Goal: Check status: Check status

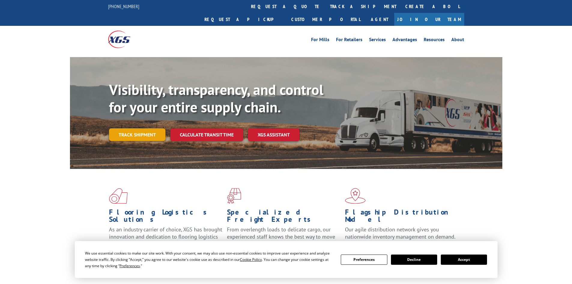
click at [149, 128] on link "Track shipment" at bounding box center [137, 134] width 56 height 13
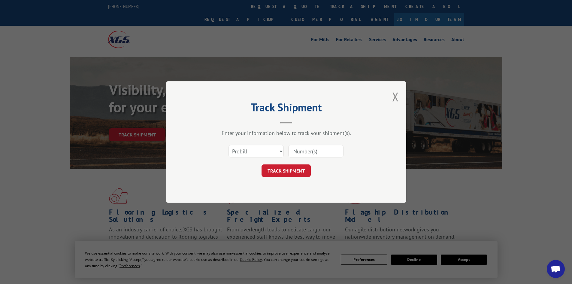
click at [312, 153] on input at bounding box center [315, 151] width 55 height 13
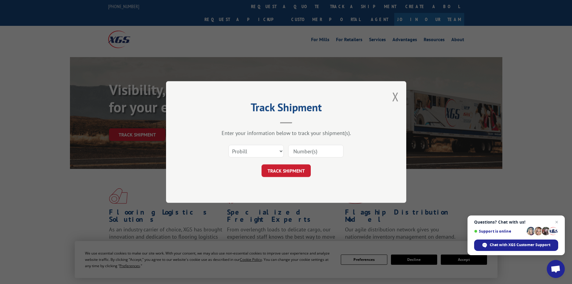
paste input "115339967"
type input "115339967"
click at [292, 172] on button "TRACK SHIPMENT" at bounding box center [286, 170] width 49 height 13
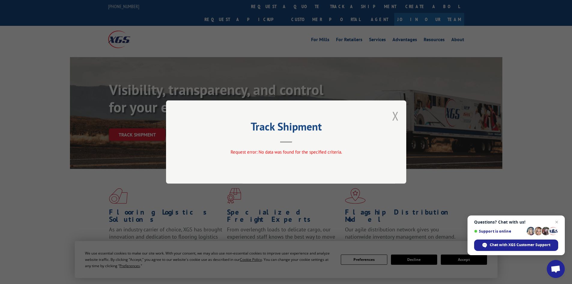
click at [394, 114] on button "Close modal" at bounding box center [395, 116] width 7 height 16
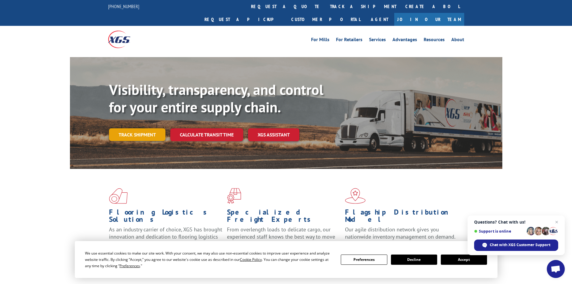
click at [122, 128] on link "Track shipment" at bounding box center [137, 134] width 56 height 13
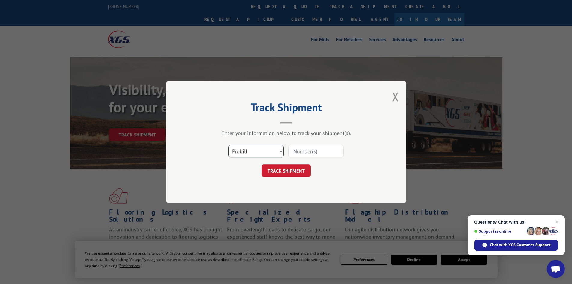
click at [282, 149] on select "Select category... Probill BOL PO" at bounding box center [256, 151] width 55 height 13
select select "bol"
click at [229, 145] on select "Select category... Probill BOL PO" at bounding box center [256, 151] width 55 height 13
click at [326, 150] on input at bounding box center [315, 151] width 55 height 13
paste input "115339967"
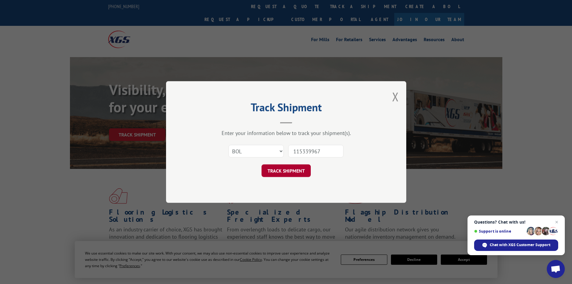
type input "115339967"
click at [295, 168] on button "TRACK SHIPMENT" at bounding box center [286, 170] width 49 height 13
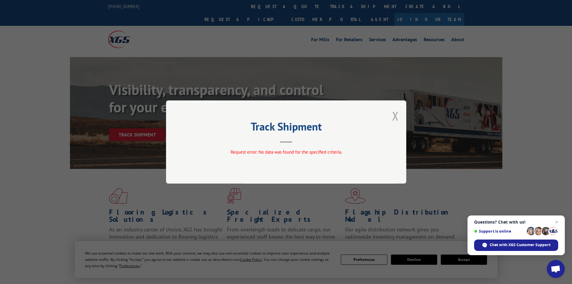
click at [395, 117] on button "Close modal" at bounding box center [395, 116] width 7 height 16
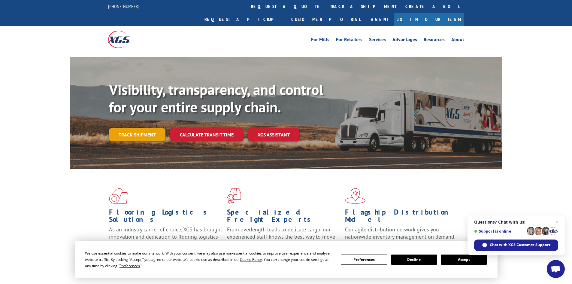
click at [130, 128] on link "Track shipment" at bounding box center [137, 134] width 56 height 13
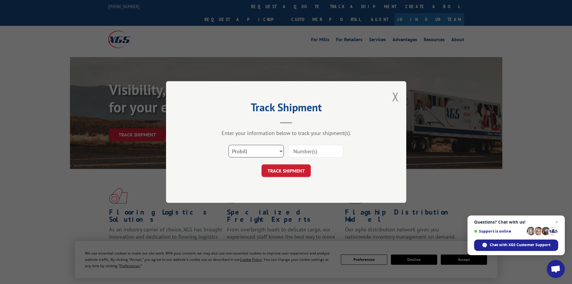
click at [283, 149] on select "Select category... Probill BOL PO" at bounding box center [256, 151] width 55 height 13
select select "po"
click at [229, 145] on select "Select category... Probill BOL PO" at bounding box center [256, 151] width 55 height 13
click at [312, 151] on input at bounding box center [315, 151] width 55 height 13
click at [302, 173] on button "TRACK SHIPMENT" at bounding box center [286, 170] width 49 height 13
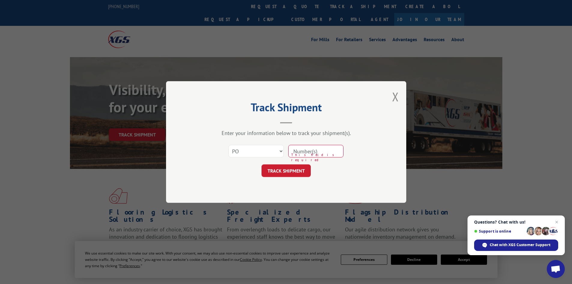
click at [298, 153] on input at bounding box center [315, 151] width 55 height 13
paste input "115339967"
type input "115339967"
click at [297, 171] on button "TRACK SHIPMENT" at bounding box center [286, 170] width 49 height 13
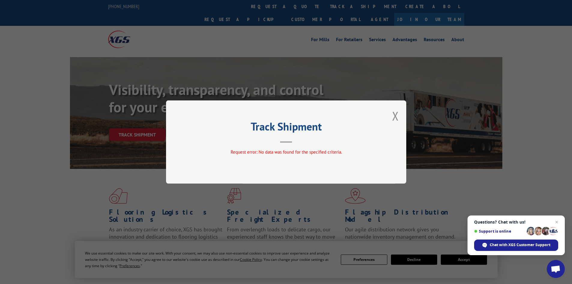
click at [392, 115] on div "Track Shipment Request error: No data was found for the specified criteria." at bounding box center [286, 141] width 240 height 83
click at [398, 113] on button "Close modal" at bounding box center [395, 116] width 7 height 16
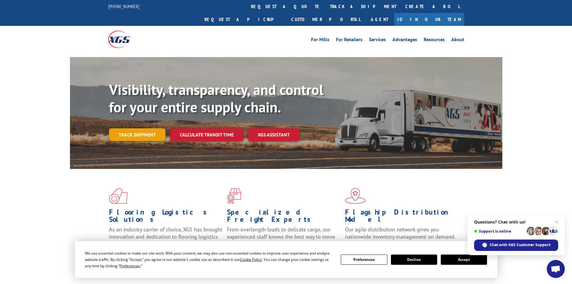
click at [119, 128] on link "Track shipment" at bounding box center [137, 134] width 56 height 13
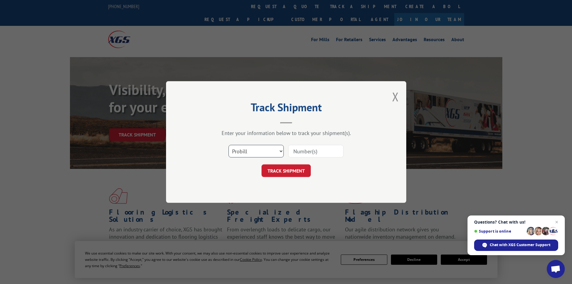
click at [270, 153] on select "Select category... Probill BOL PO" at bounding box center [256, 151] width 55 height 13
click at [229, 145] on select "Select category... Probill BOL PO" at bounding box center [256, 151] width 55 height 13
click at [305, 151] on input at bounding box center [315, 151] width 55 height 13
paste input "LTL1011509"
type input "LTL1011509"
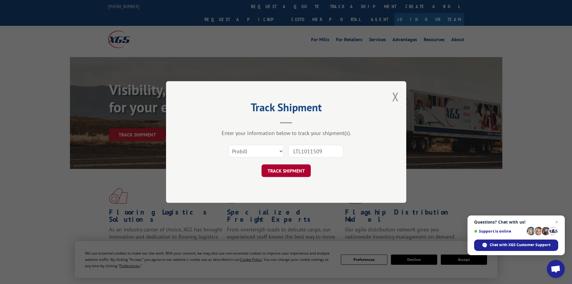
click at [291, 168] on button "TRACK SHIPMENT" at bounding box center [286, 170] width 49 height 13
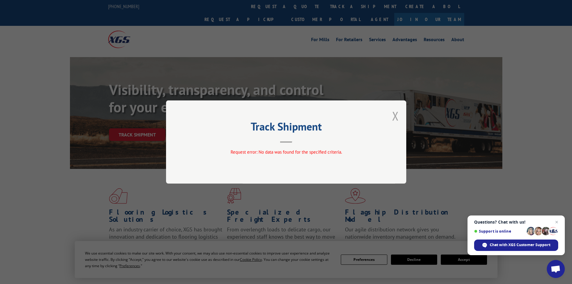
click at [395, 115] on button "Close modal" at bounding box center [395, 116] width 7 height 16
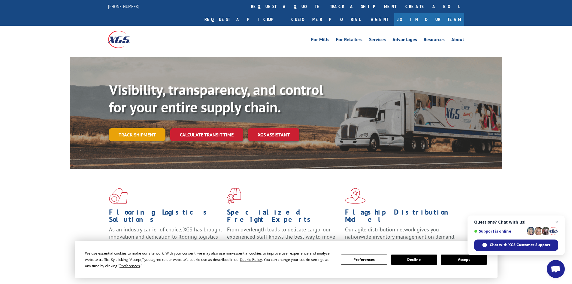
click at [114, 128] on link "Track shipment" at bounding box center [137, 134] width 56 height 13
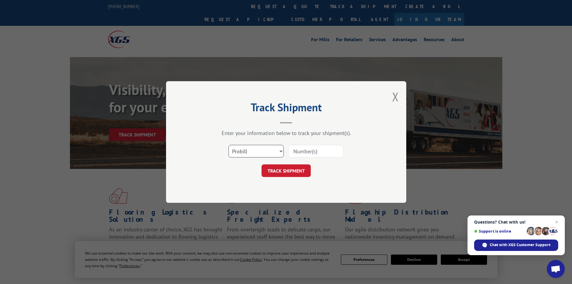
click at [280, 150] on select "Select category... Probill BOL PO" at bounding box center [256, 151] width 55 height 13
select select "bol"
click at [229, 145] on select "Select category... Probill BOL PO" at bounding box center [256, 151] width 55 height 13
click at [296, 149] on input at bounding box center [315, 151] width 55 height 13
paste input "LTL1011509"
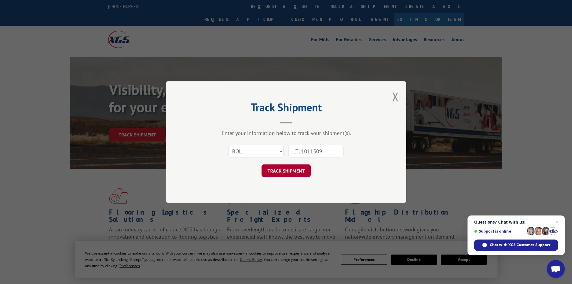
type input "LTL1011509"
click at [302, 174] on button "TRACK SHIPMENT" at bounding box center [286, 170] width 49 height 13
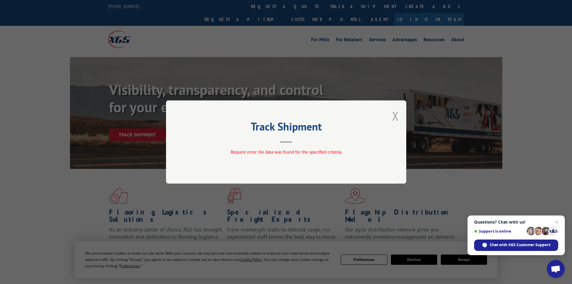
click at [396, 115] on button "Close modal" at bounding box center [395, 116] width 7 height 16
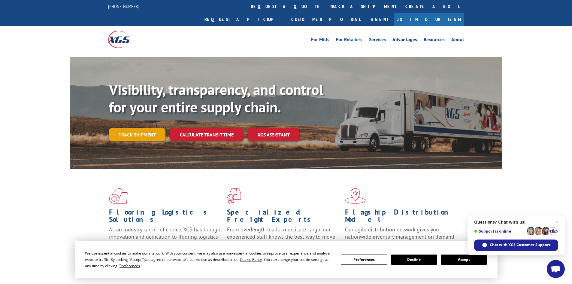
click at [129, 128] on link "Track shipment" at bounding box center [137, 134] width 56 height 13
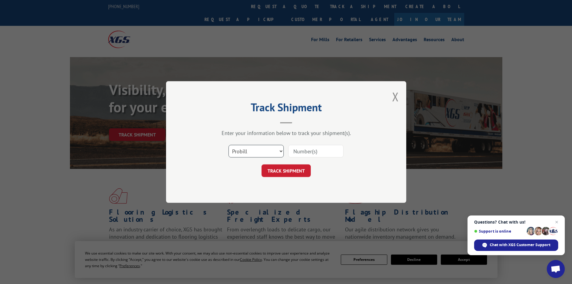
click at [269, 150] on select "Select category... Probill BOL PO" at bounding box center [256, 151] width 55 height 13
select select "po"
click at [229, 145] on select "Select category... Probill BOL PO" at bounding box center [256, 151] width 55 height 13
click at [298, 165] on button "TRACK SHIPMENT" at bounding box center [286, 170] width 49 height 13
click at [292, 171] on button "TRACK SHIPMENT" at bounding box center [286, 170] width 49 height 13
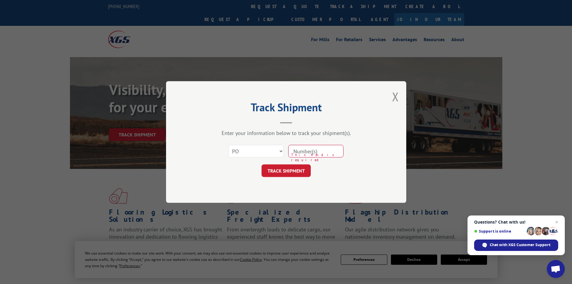
click at [297, 147] on input at bounding box center [315, 151] width 55 height 13
paste input "LTL1011509"
type input "LTL1011509"
click at [291, 171] on button "TRACK SHIPMENT" at bounding box center [286, 170] width 49 height 13
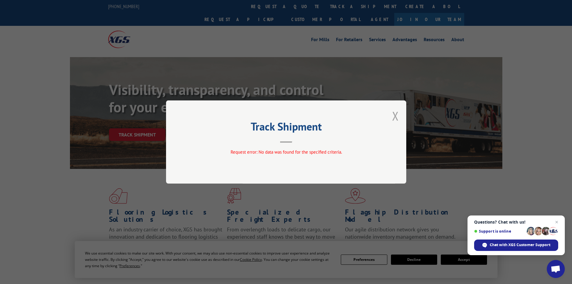
click at [395, 114] on button "Close modal" at bounding box center [395, 116] width 7 height 16
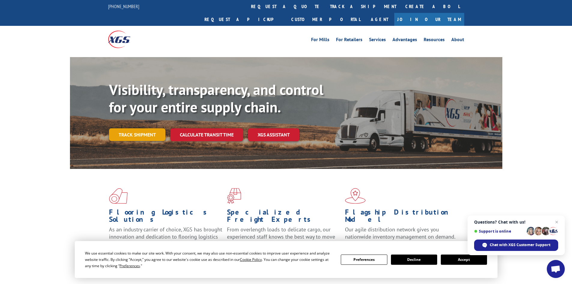
click at [142, 128] on link "Track shipment" at bounding box center [137, 134] width 56 height 13
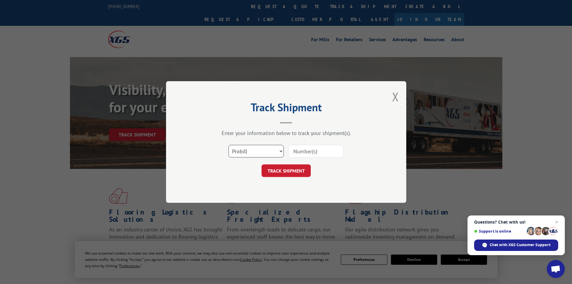
click at [254, 152] on select "Select category... Probill BOL PO" at bounding box center [256, 151] width 55 height 13
click at [229, 145] on select "Select category... Probill BOL PO" at bounding box center [256, 151] width 55 height 13
click at [254, 149] on select "Select category... Probill BOL PO" at bounding box center [256, 151] width 55 height 13
select select "bol"
click at [229, 145] on select "Select category... Probill BOL PO" at bounding box center [256, 151] width 55 height 13
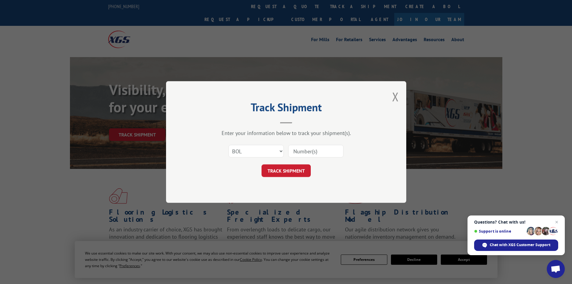
click at [295, 153] on input at bounding box center [315, 151] width 55 height 13
paste input "15339967"
type input "15339967"
click at [296, 170] on button "TRACK SHIPMENT" at bounding box center [286, 170] width 49 height 13
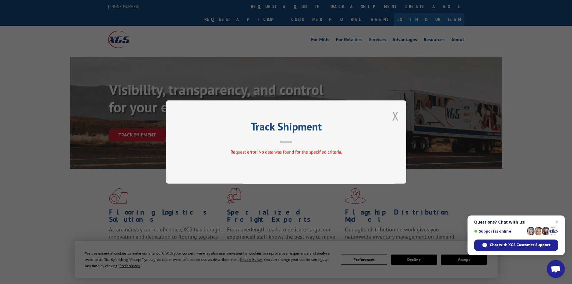
click at [399, 114] on button "Close modal" at bounding box center [395, 116] width 7 height 16
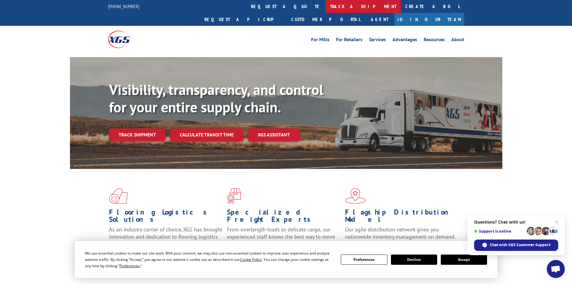
click at [326, 4] on link "track a shipment" at bounding box center [363, 6] width 75 height 13
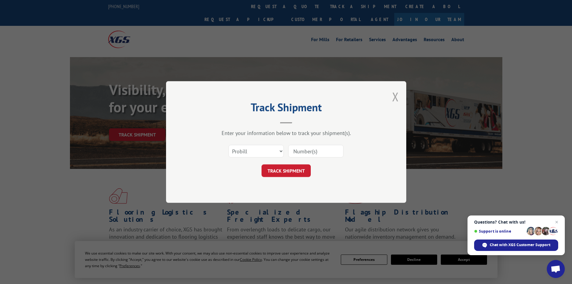
click at [395, 99] on button "Close modal" at bounding box center [395, 97] width 7 height 16
